Goal: Task Accomplishment & Management: Manage account settings

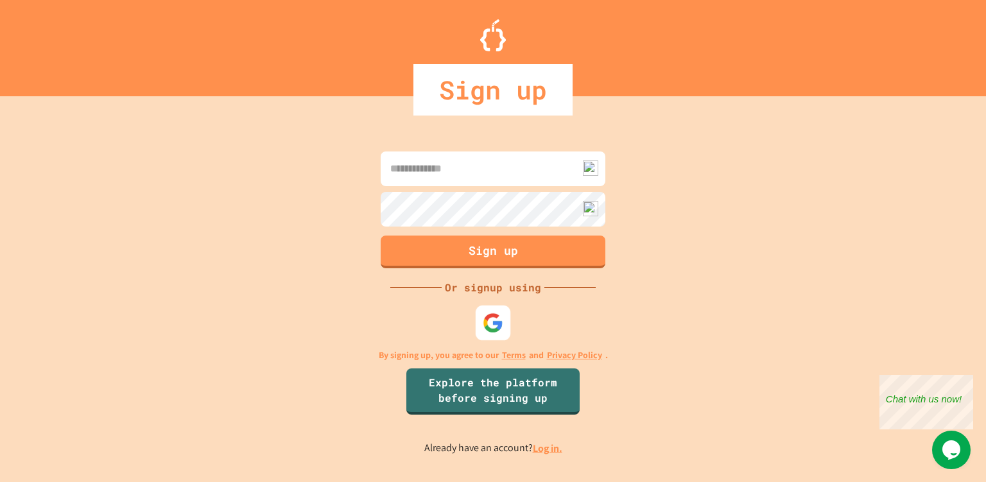
click at [494, 330] on img at bounding box center [493, 322] width 21 height 21
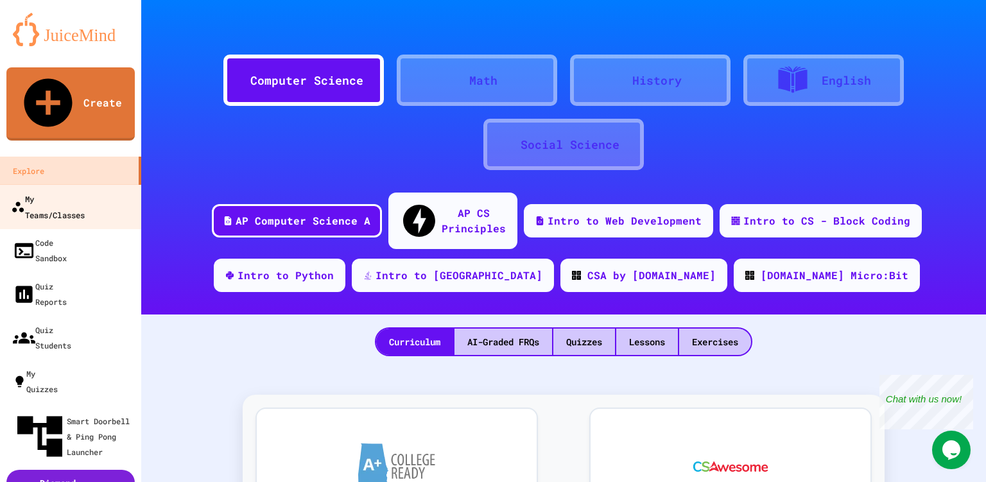
click at [70, 184] on link "My Teams/Classes" at bounding box center [71, 206] width 146 height 45
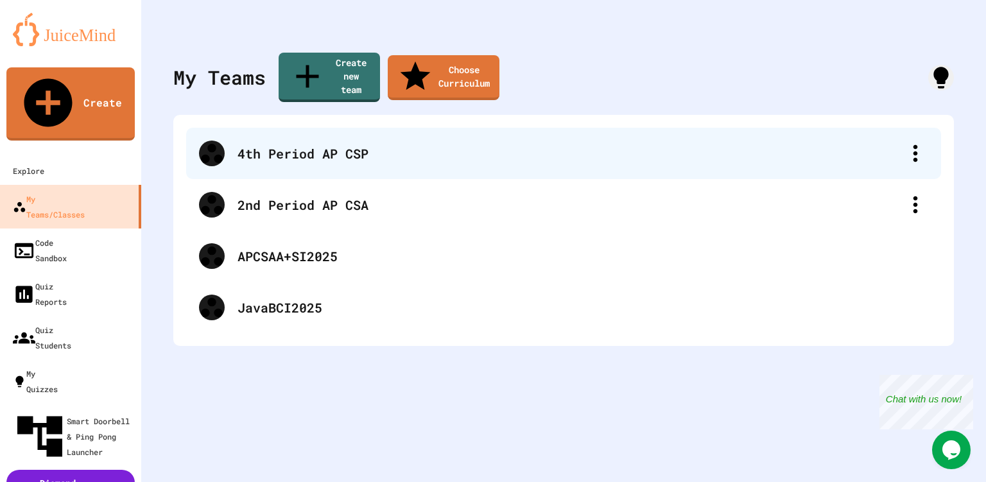
click at [277, 146] on div "4th Period AP CSP" at bounding box center [563, 153] width 755 height 51
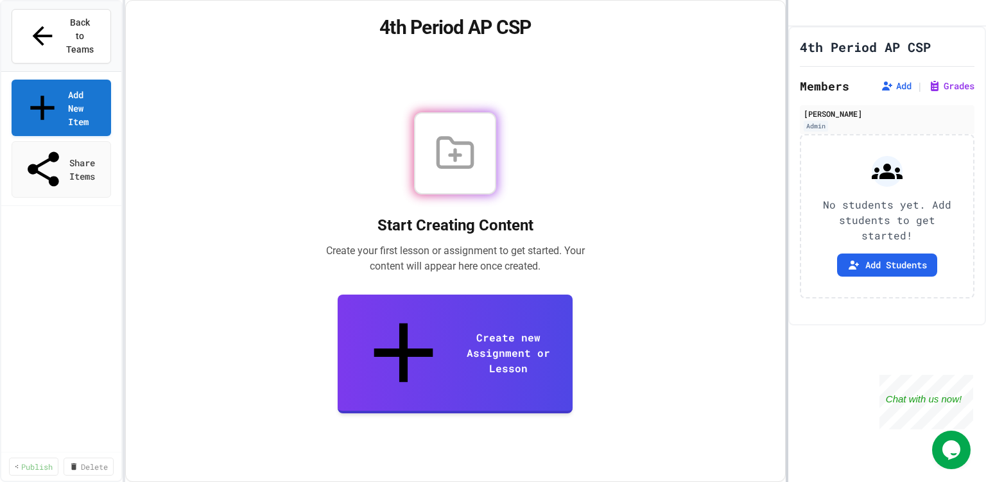
click at [785, 320] on div at bounding box center [786, 241] width 3 height 482
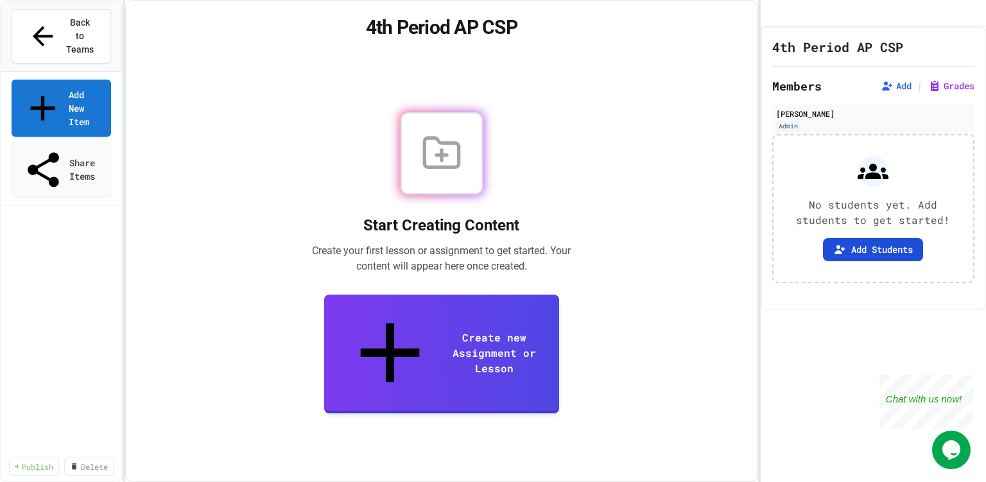
click at [870, 261] on button "Add Students" at bounding box center [873, 249] width 100 height 23
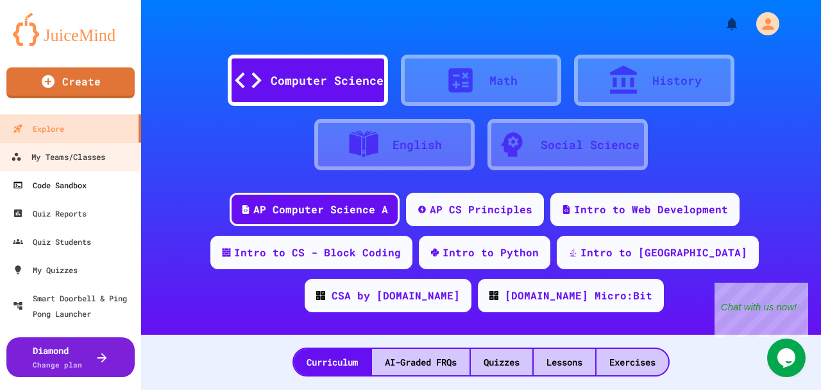
click at [56, 171] on link "Code Sandbox" at bounding box center [70, 185] width 141 height 28
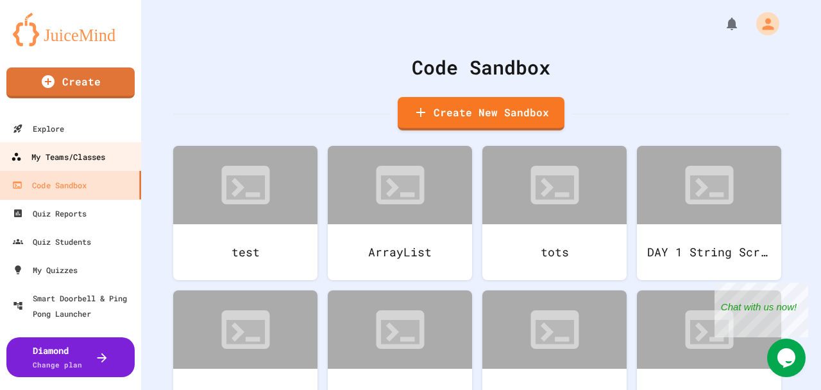
click at [51, 160] on div "My Teams/Classes" at bounding box center [58, 157] width 94 height 16
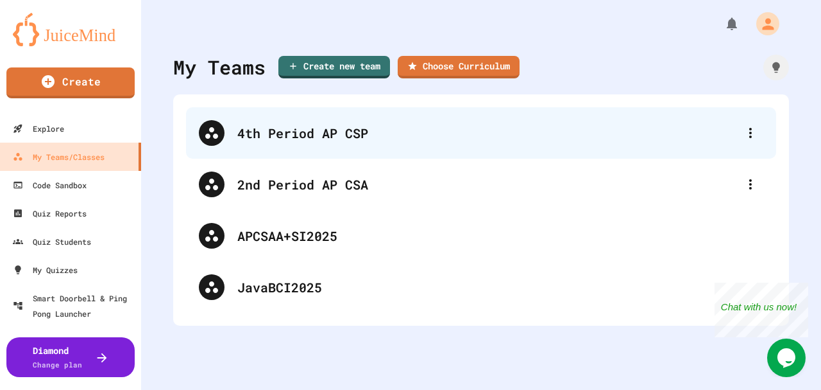
click at [309, 141] on div "4th Period AP CSP" at bounding box center [487, 132] width 501 height 19
